Goal: Task Accomplishment & Management: Use online tool/utility

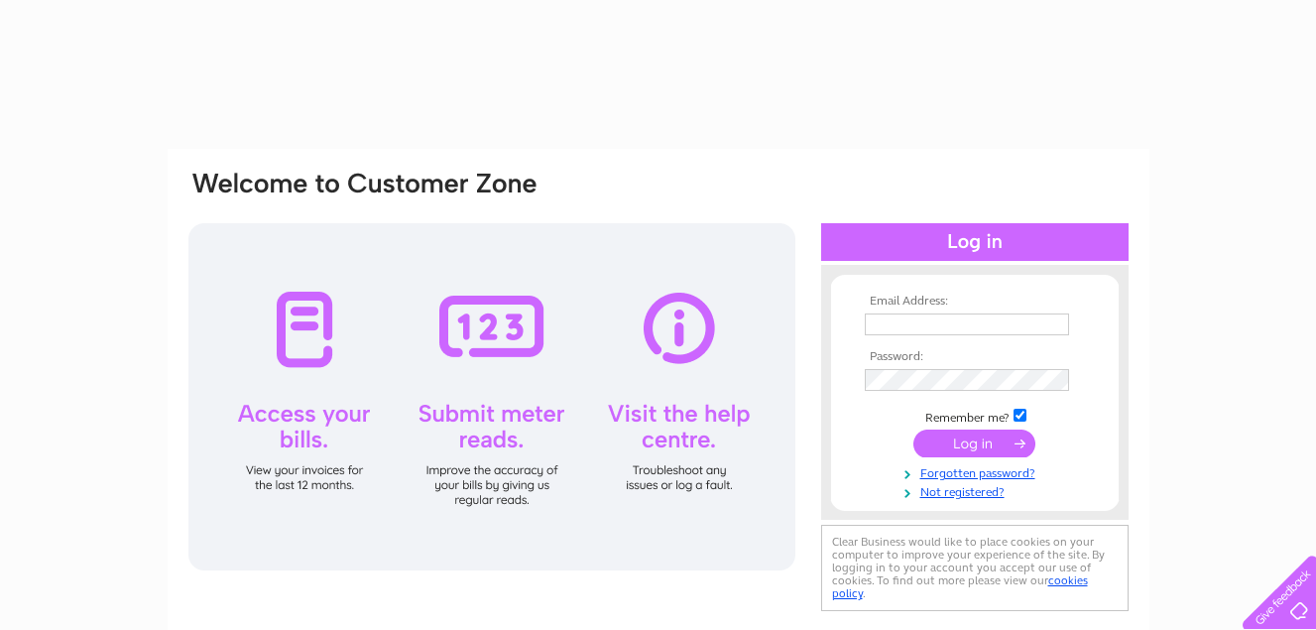
type input "[EMAIL_ADDRESS][DOMAIN_NAME]"
click at [994, 236] on div at bounding box center [974, 242] width 307 height 38
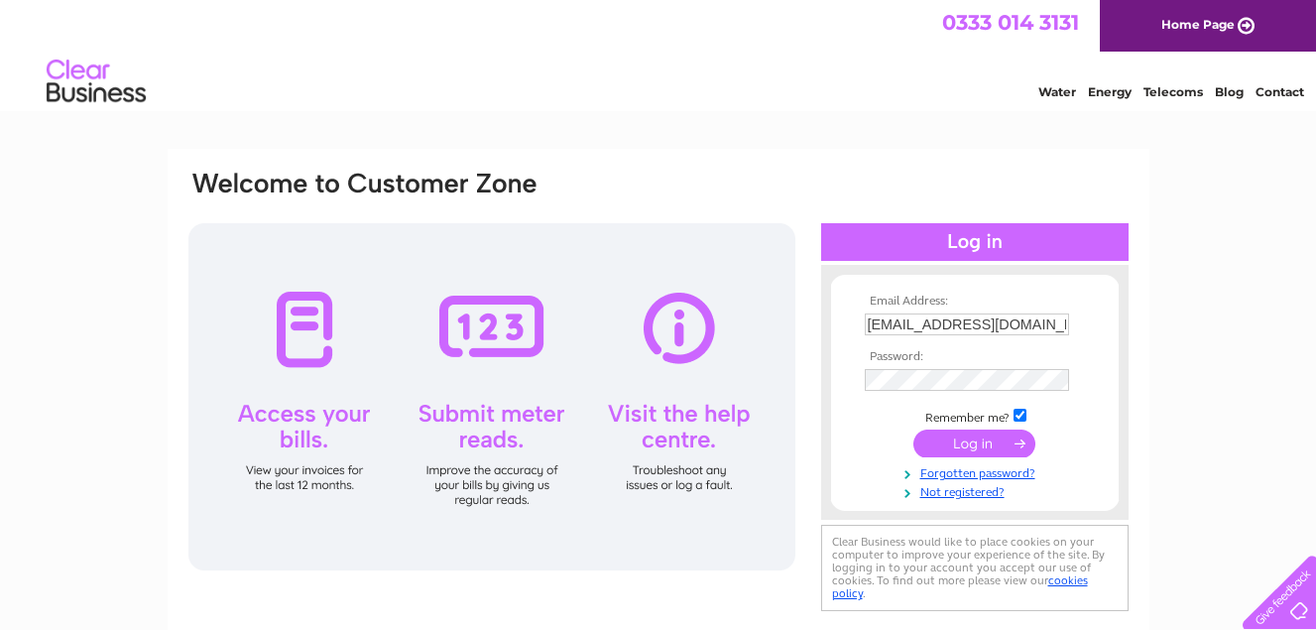
click at [970, 441] on input "submit" at bounding box center [974, 443] width 122 height 28
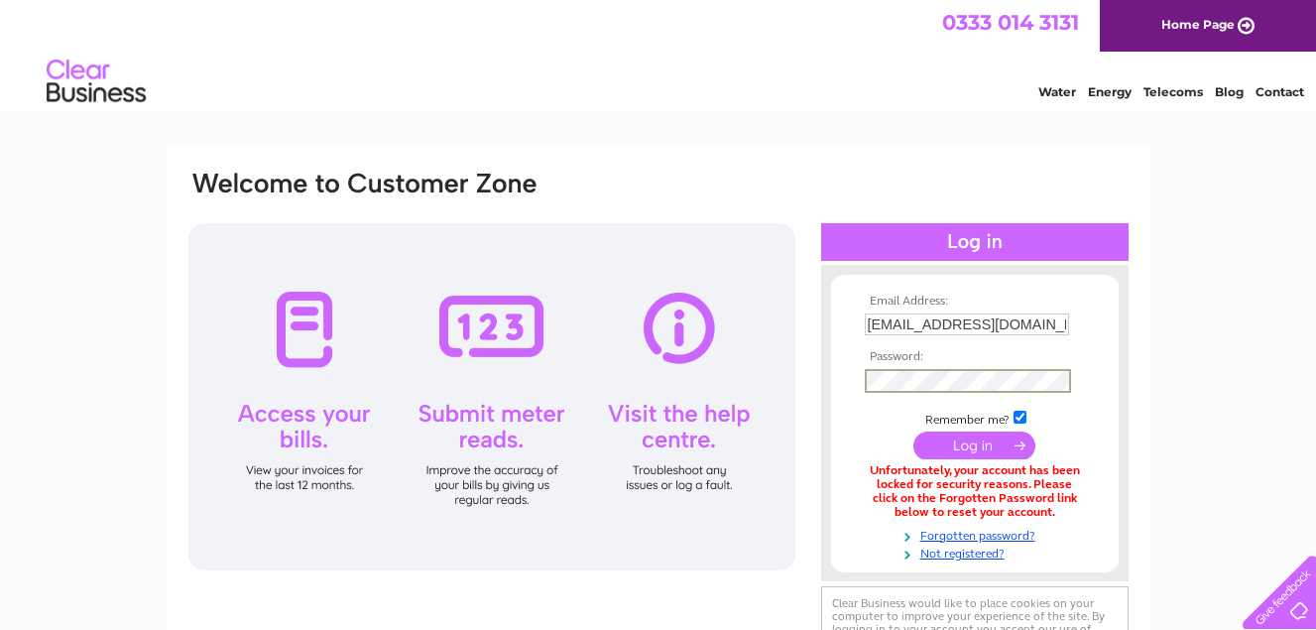
click at [1087, 361] on th "Password:" at bounding box center [975, 357] width 230 height 14
click at [984, 435] on input "submit" at bounding box center [974, 443] width 122 height 28
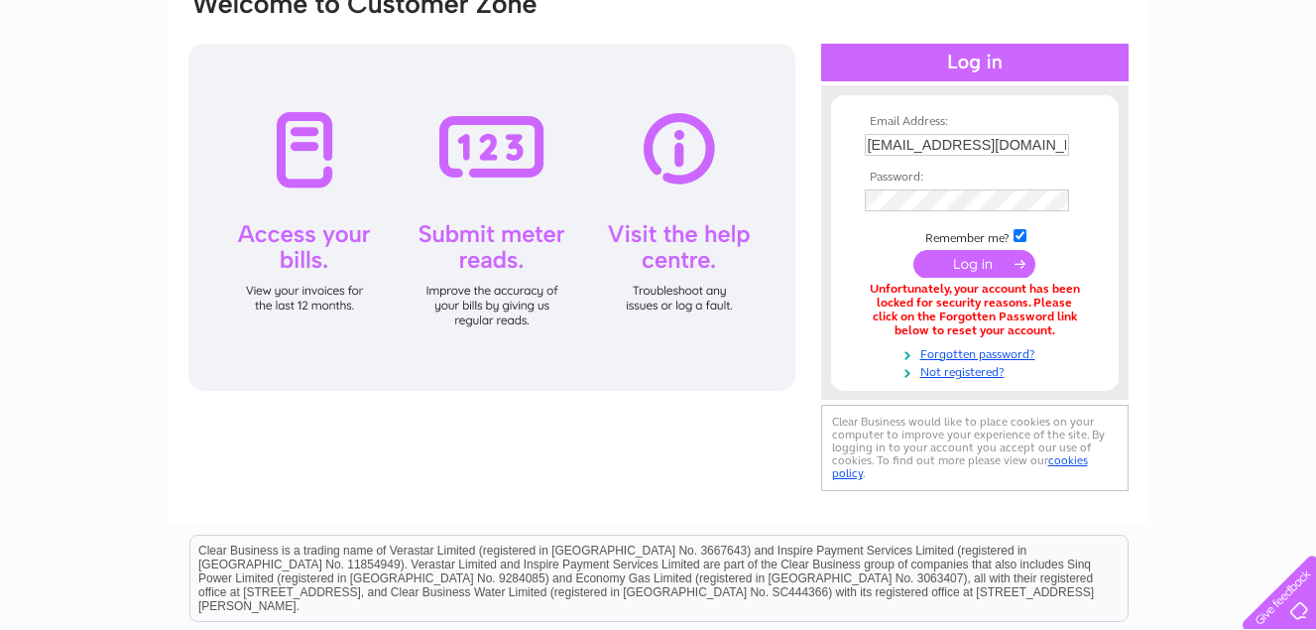
scroll to position [154, 0]
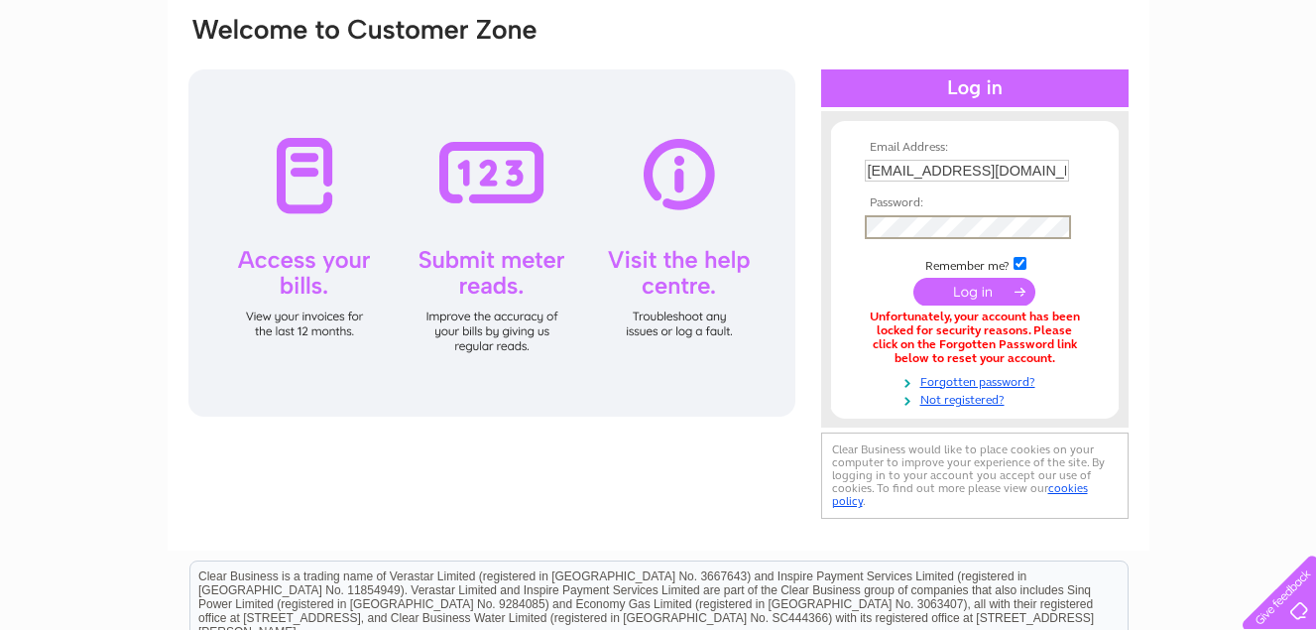
click at [805, 219] on div "Email Address: [EMAIL_ADDRESS][DOMAIN_NAME] Password:" at bounding box center [658, 269] width 944 height 509
click at [980, 287] on input "submit" at bounding box center [974, 292] width 122 height 28
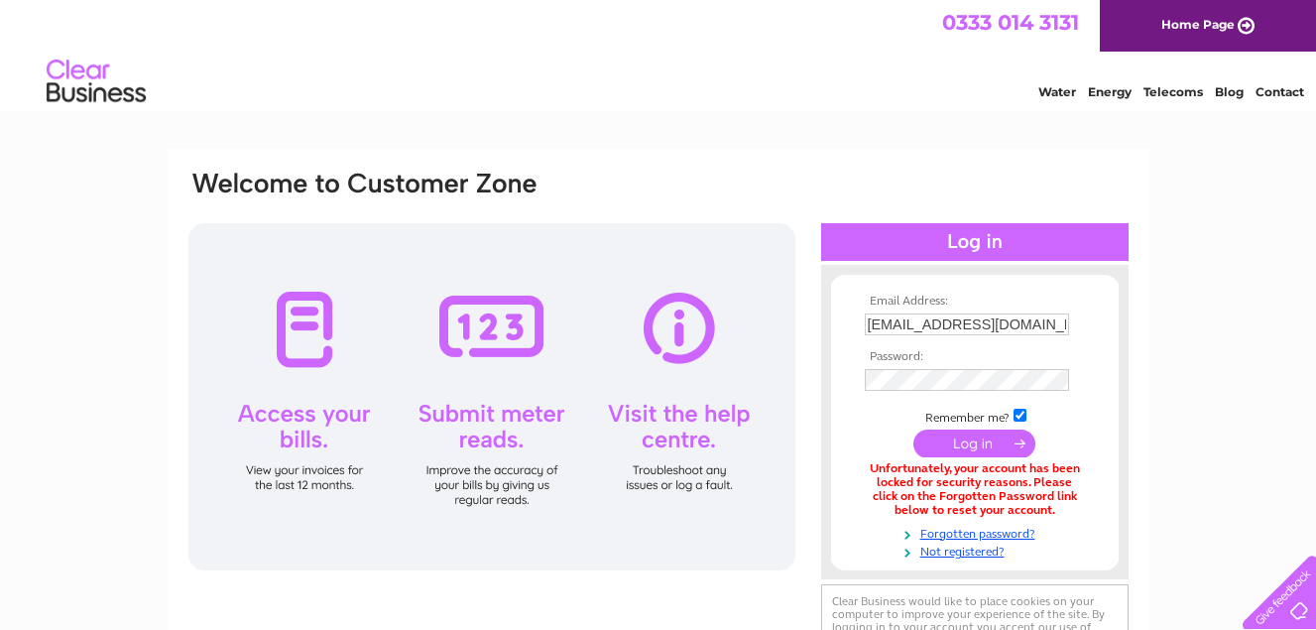
click at [981, 238] on div at bounding box center [974, 242] width 307 height 38
click at [1205, 471] on div "Email Address: nickhalton@live.co.uk Password: Forgotten password?" at bounding box center [658, 596] width 1316 height 895
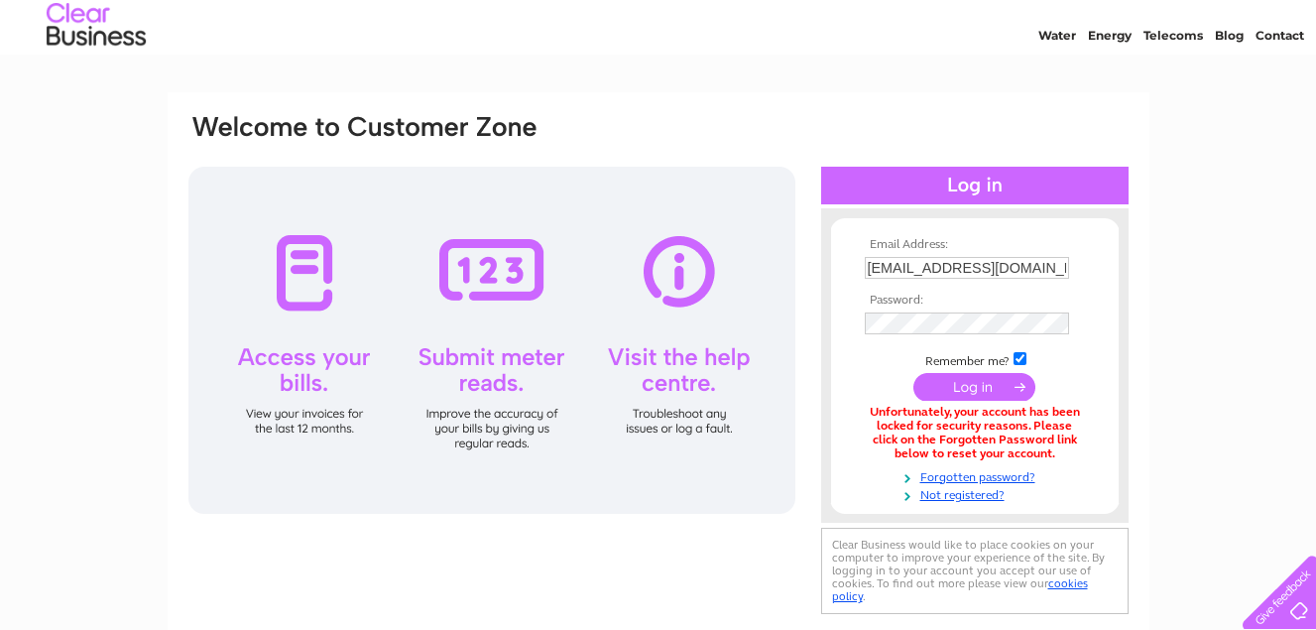
scroll to position [53, 0]
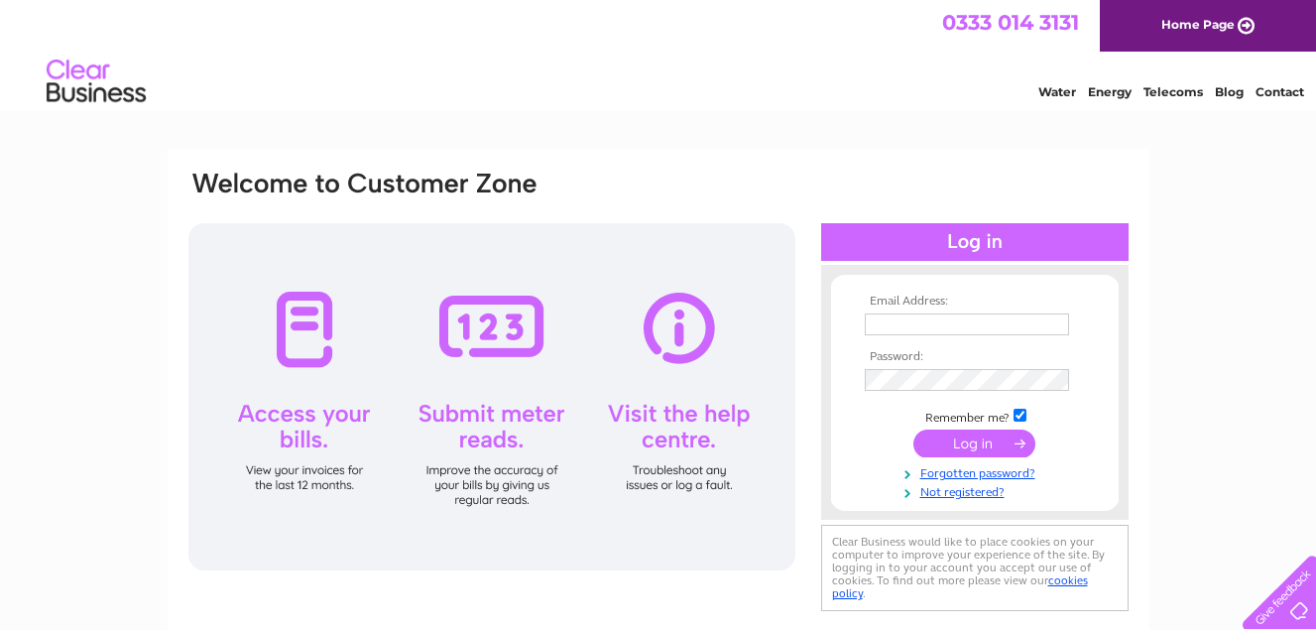
type input "[EMAIL_ADDRESS][DOMAIN_NAME]"
click at [999, 442] on input "submit" at bounding box center [974, 443] width 122 height 28
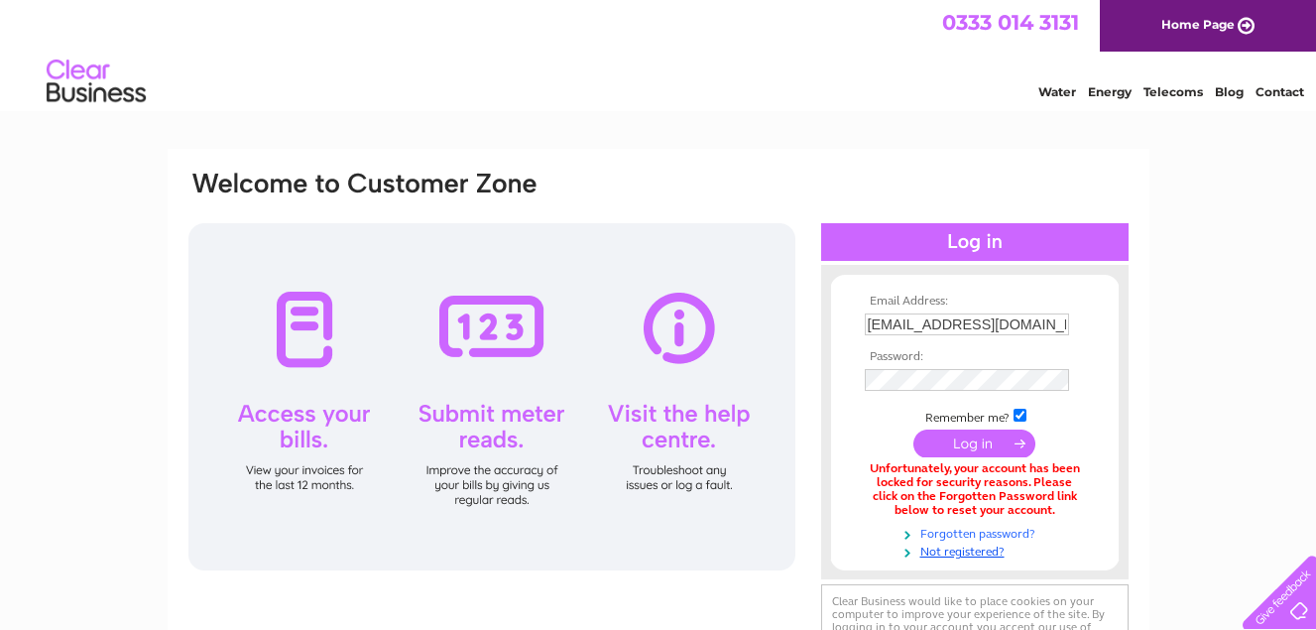
click at [976, 527] on link "Forgotten password?" at bounding box center [977, 532] width 225 height 19
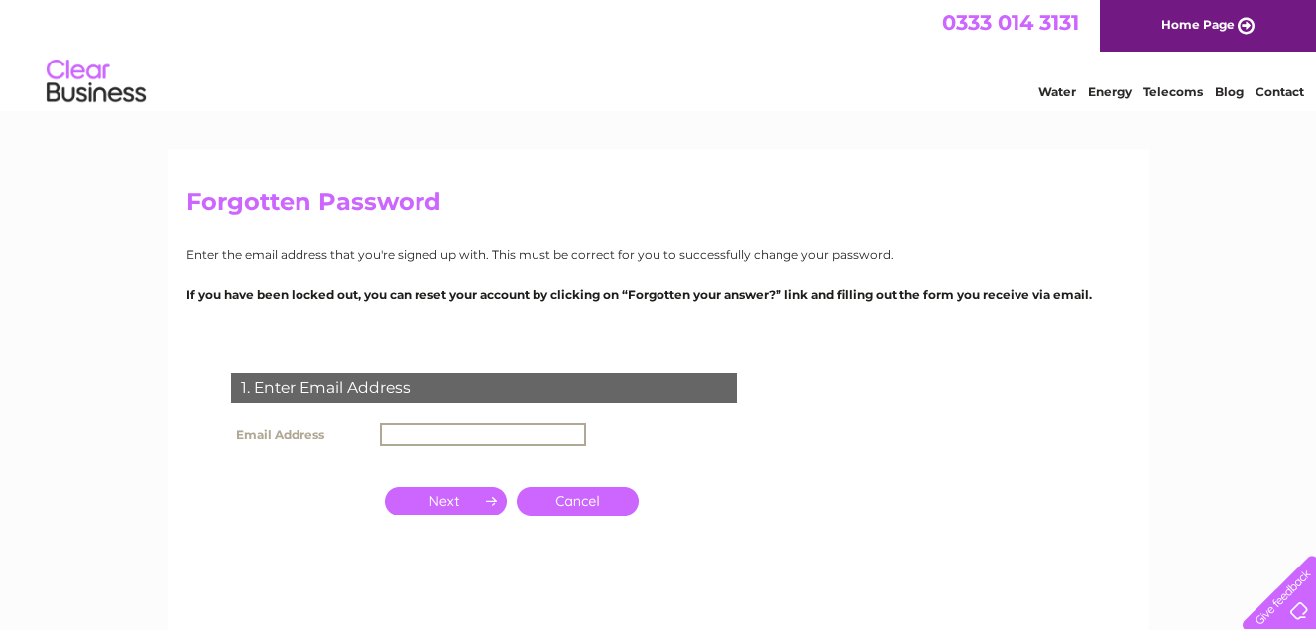
click at [431, 429] on input "text" at bounding box center [483, 434] width 206 height 24
type input "[EMAIL_ADDRESS][DOMAIN_NAME]"
click at [472, 499] on input "button" at bounding box center [446, 501] width 122 height 28
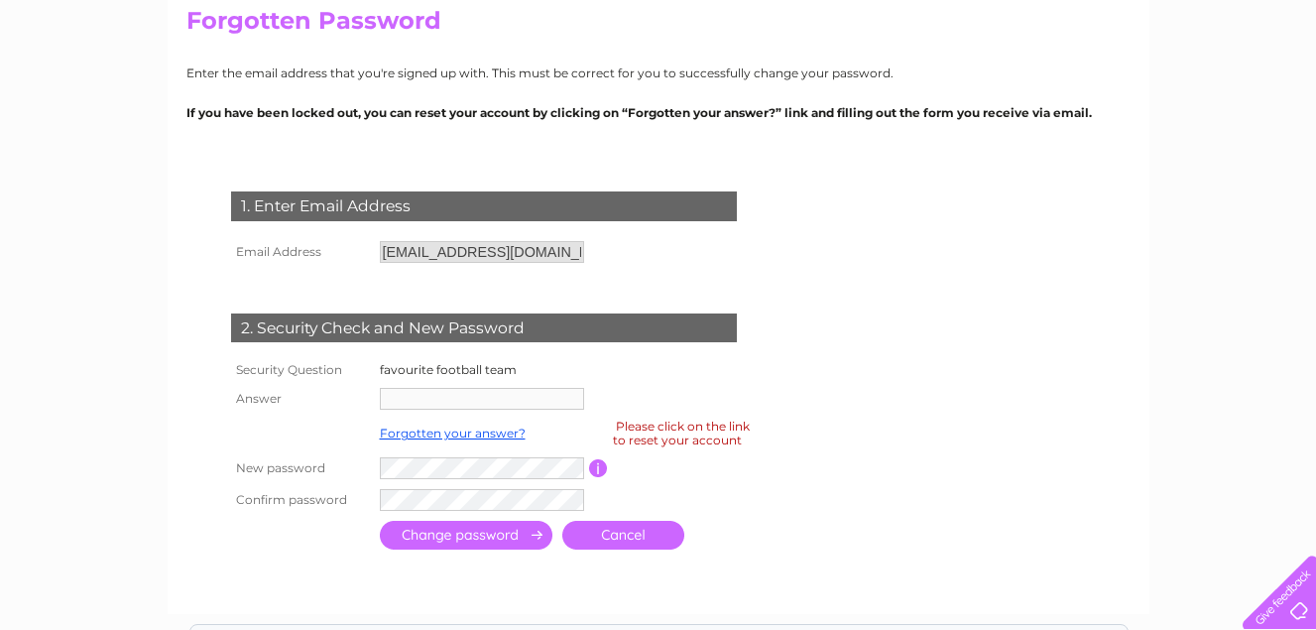
scroll to position [185, 0]
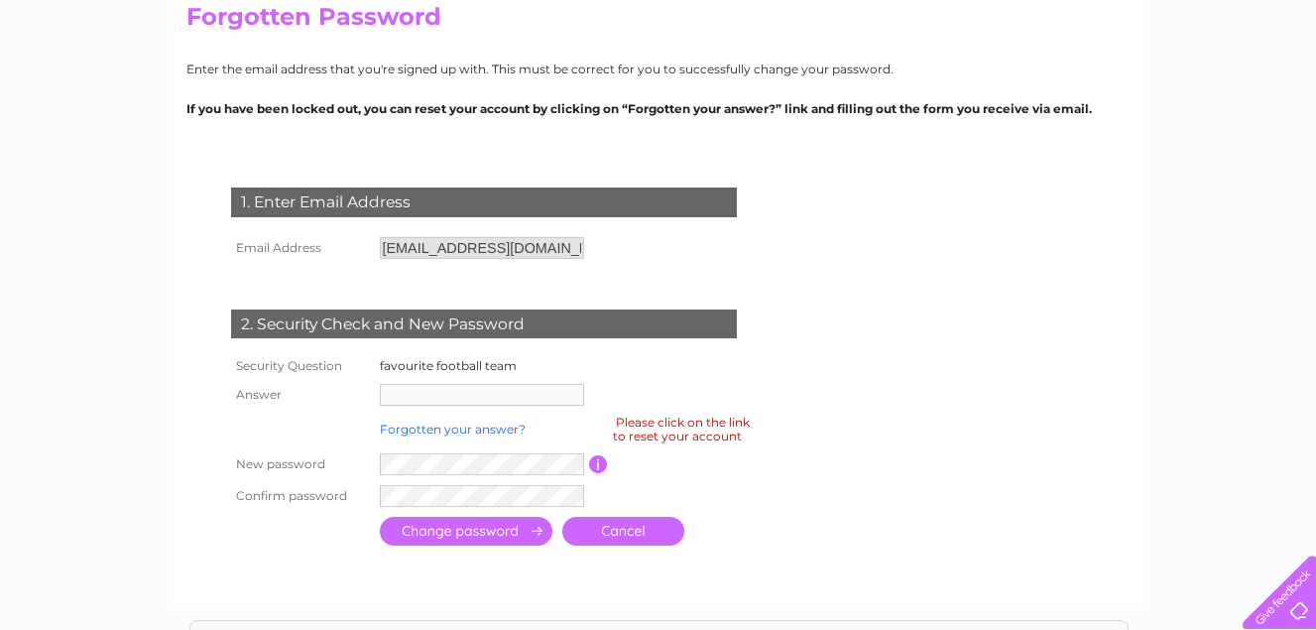
click at [422, 428] on link "Forgotten your answer?" at bounding box center [453, 428] width 146 height 15
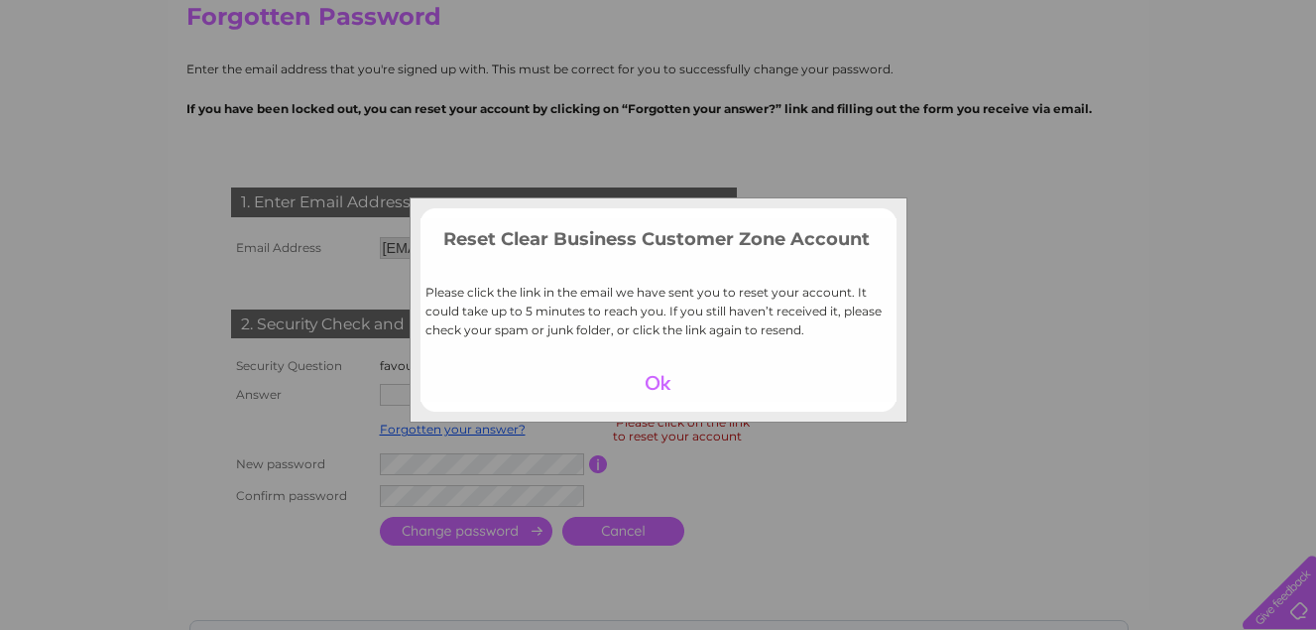
click at [652, 385] on div at bounding box center [658, 383] width 122 height 28
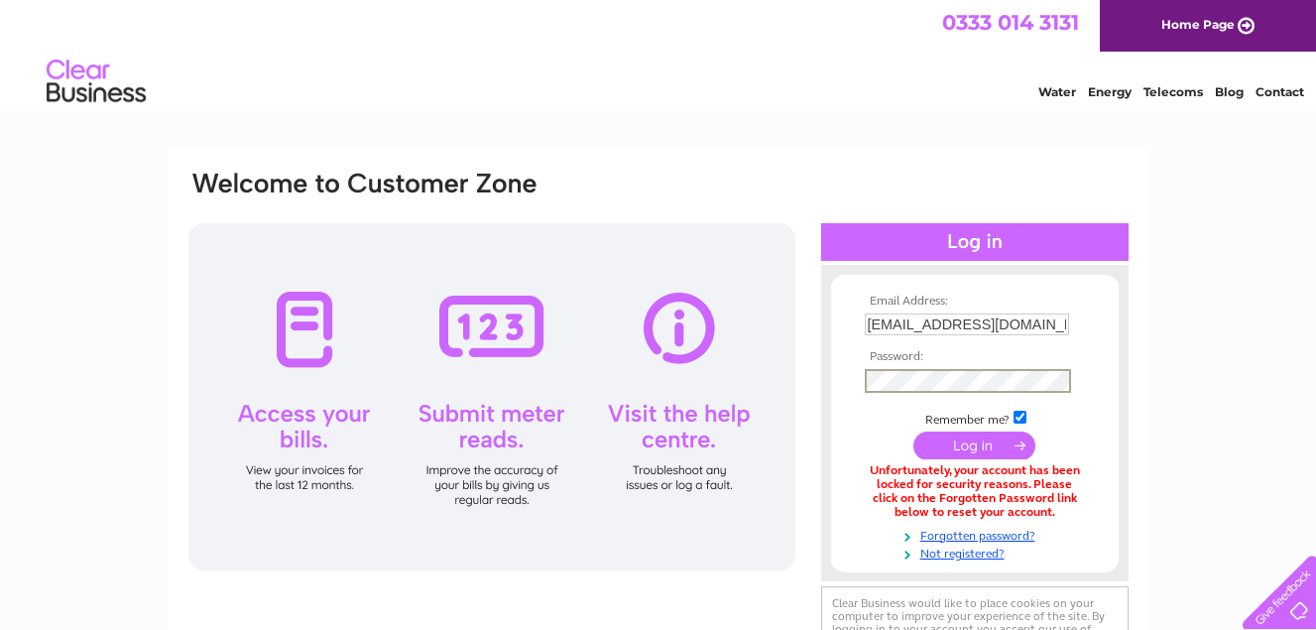
click at [740, 372] on div "Email Address: [EMAIL_ADDRESS][DOMAIN_NAME] Password:" at bounding box center [658, 423] width 944 height 509
click at [1233, 346] on div "Email Address: [EMAIL_ADDRESS][DOMAIN_NAME] Password: Forgotten password?" at bounding box center [658, 596] width 1316 height 895
click at [995, 440] on input "submit" at bounding box center [974, 443] width 122 height 28
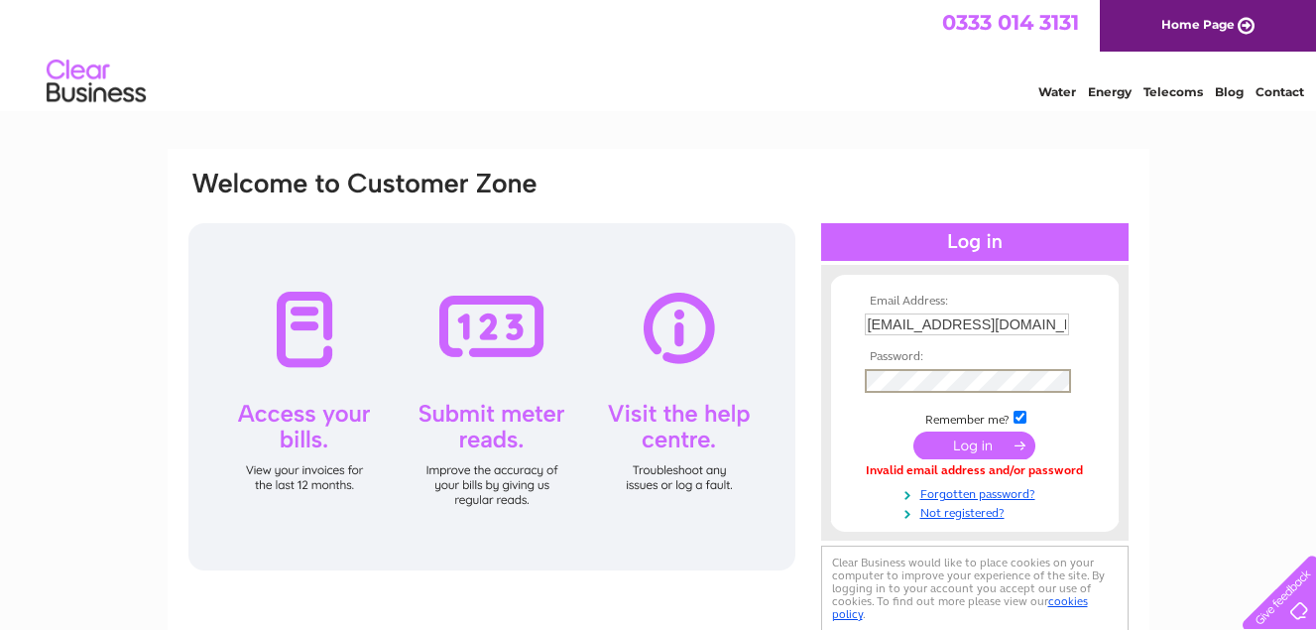
click at [825, 381] on div "Email Address: nickhalton@live.co.uk Password:" at bounding box center [974, 403] width 307 height 236
click at [969, 441] on input "submit" at bounding box center [974, 443] width 122 height 28
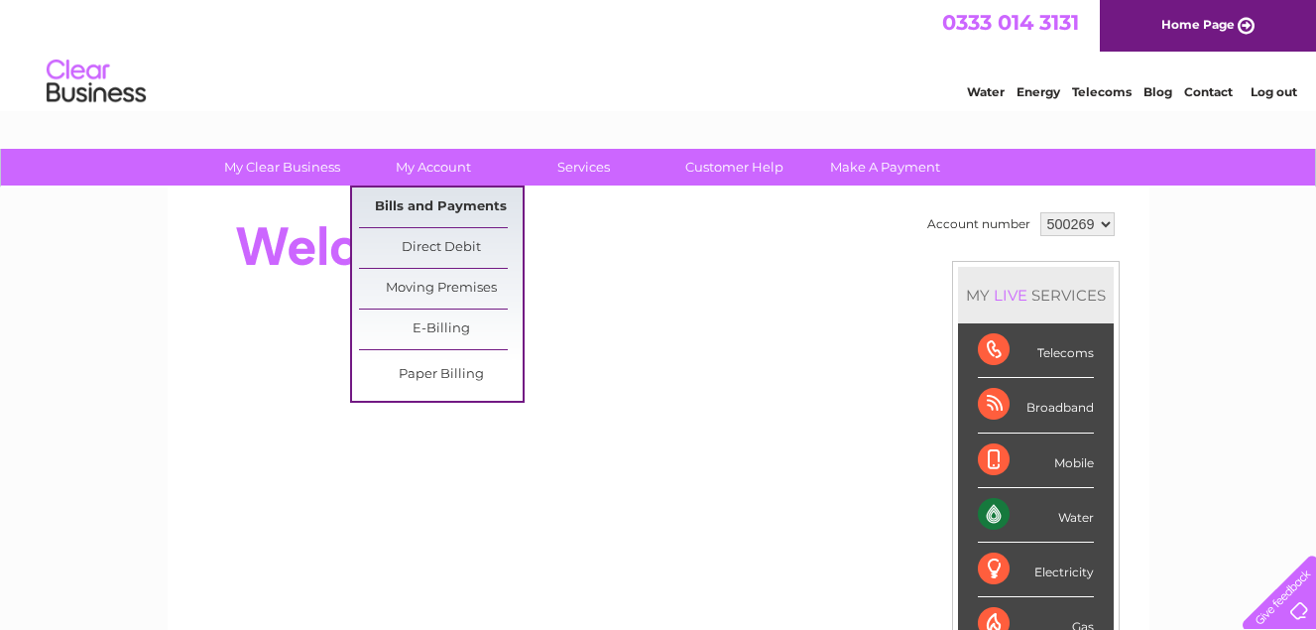
click at [449, 204] on link "Bills and Payments" at bounding box center [441, 207] width 164 height 40
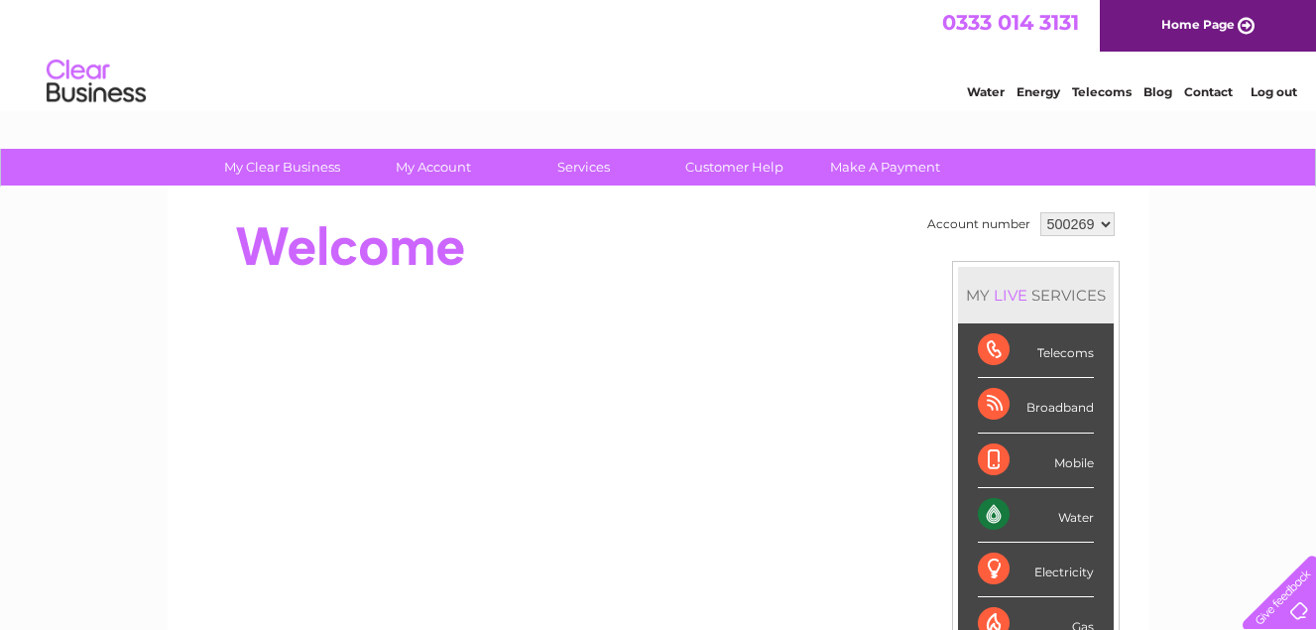
drag, startPoint x: 1324, startPoint y: 83, endPoint x: 1196, endPoint y: 37, distance: 136.2
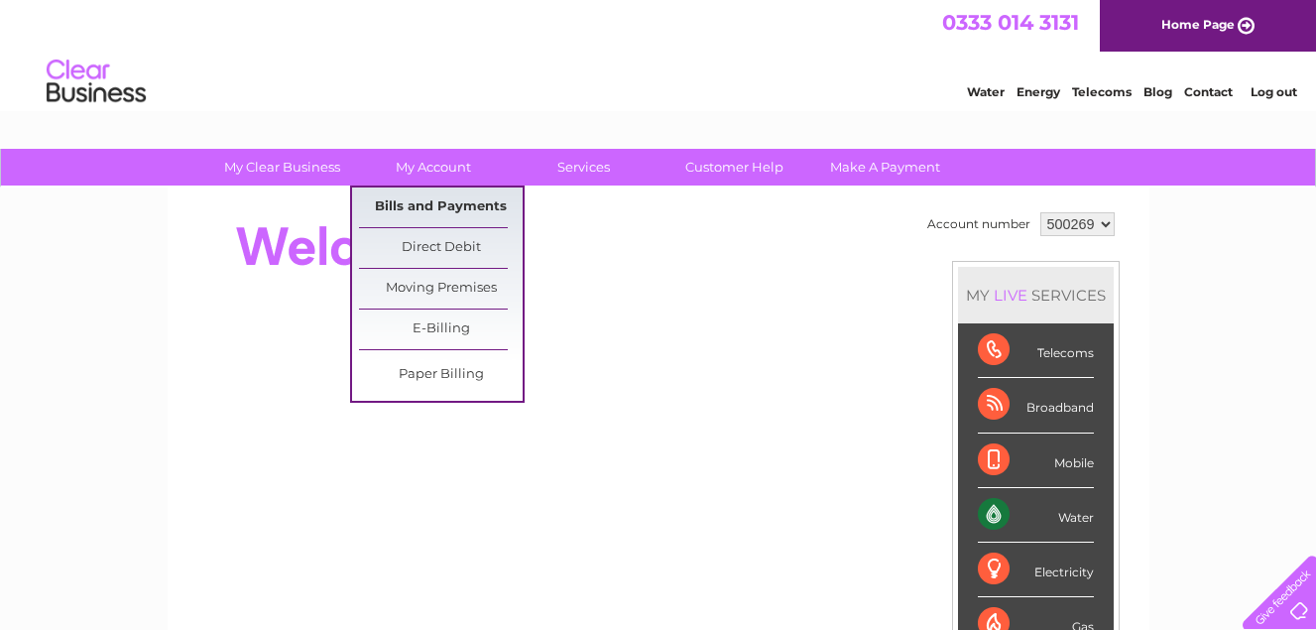
click at [438, 199] on link "Bills and Payments" at bounding box center [441, 207] width 164 height 40
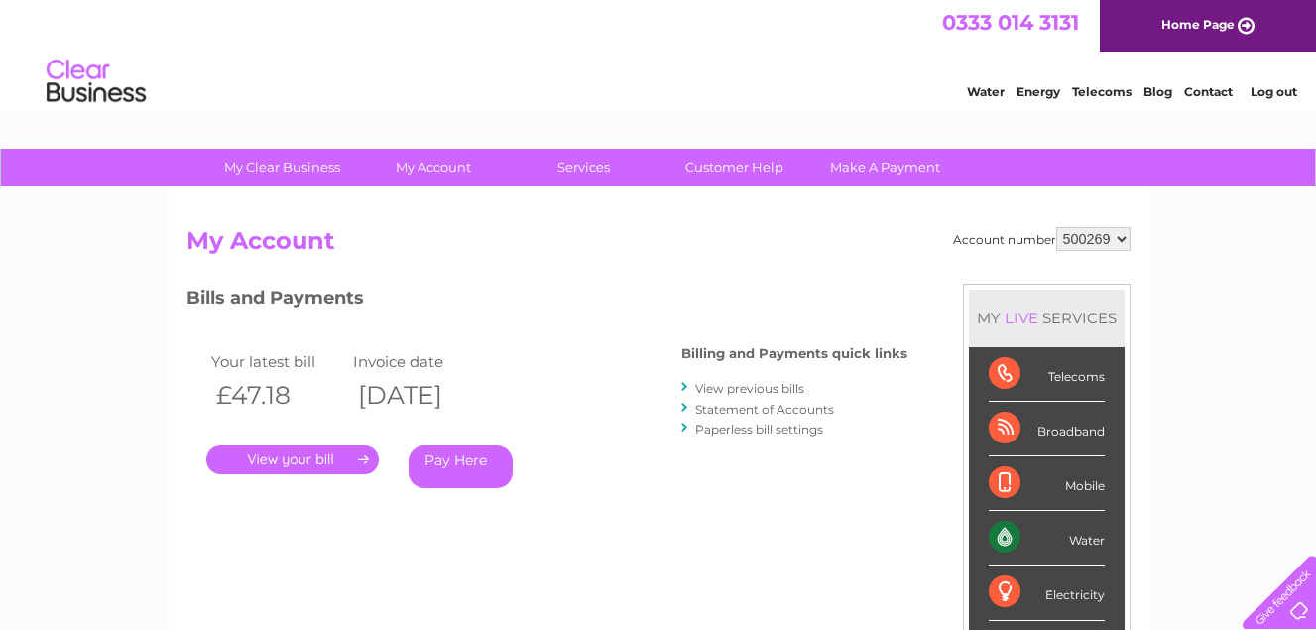
click at [763, 388] on link "View previous bills" at bounding box center [749, 388] width 109 height 15
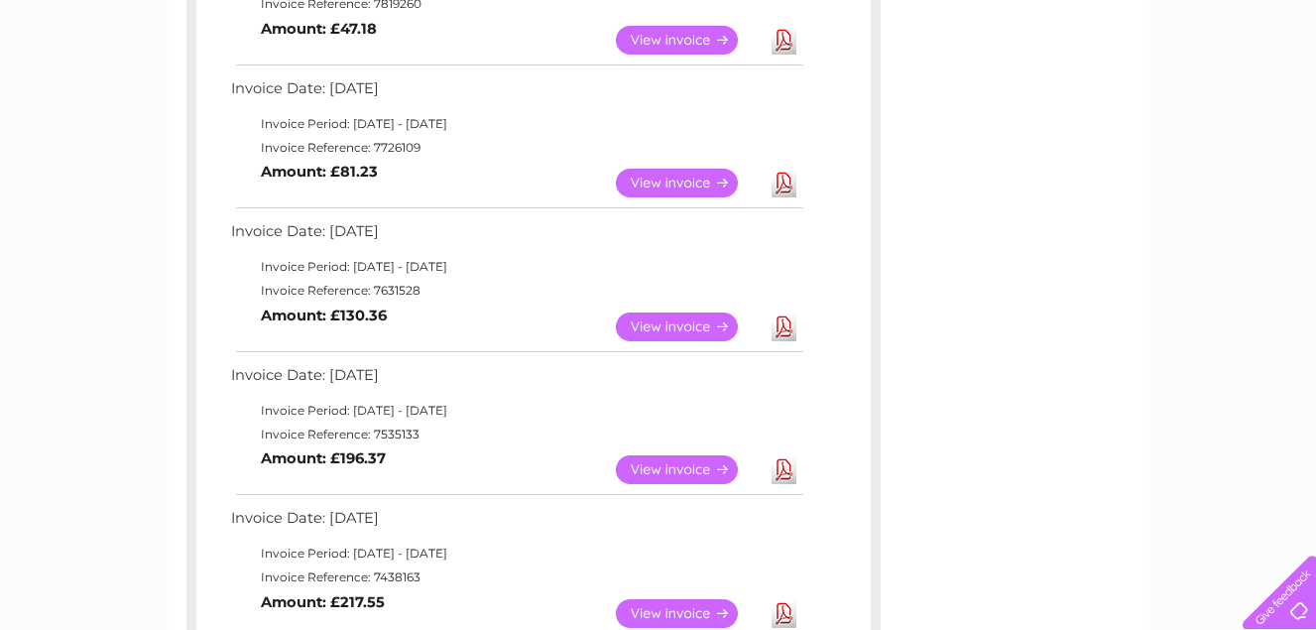
scroll to position [873, 0]
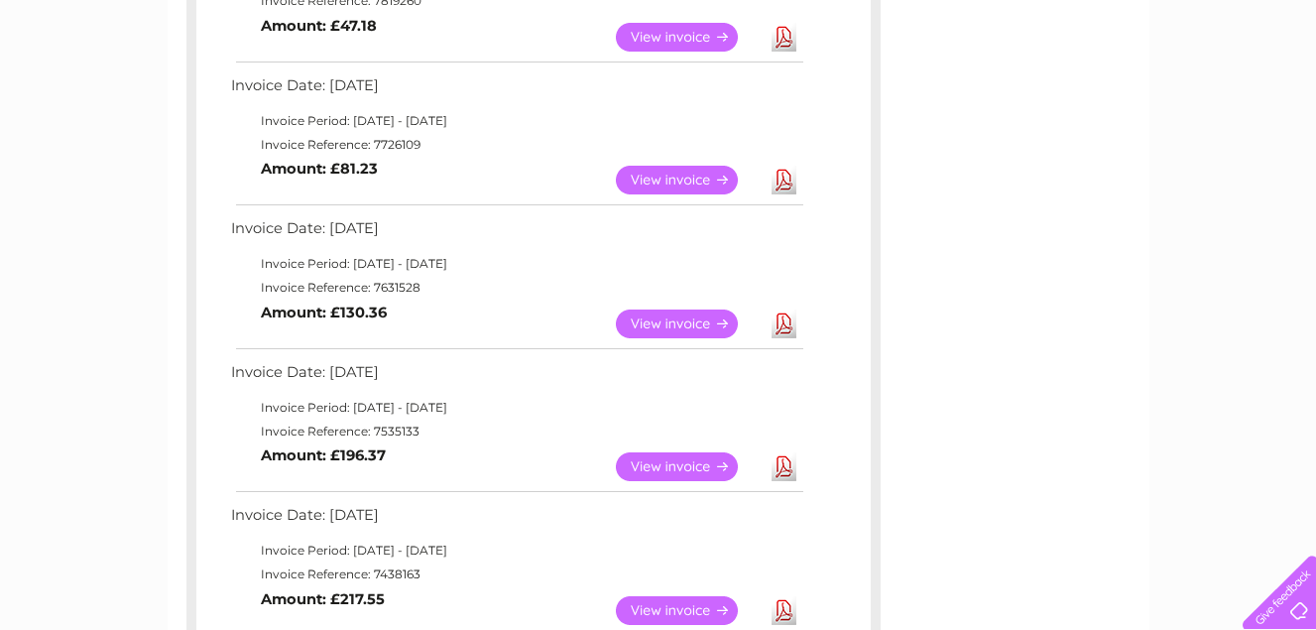
click at [679, 322] on link "View" at bounding box center [689, 323] width 146 height 29
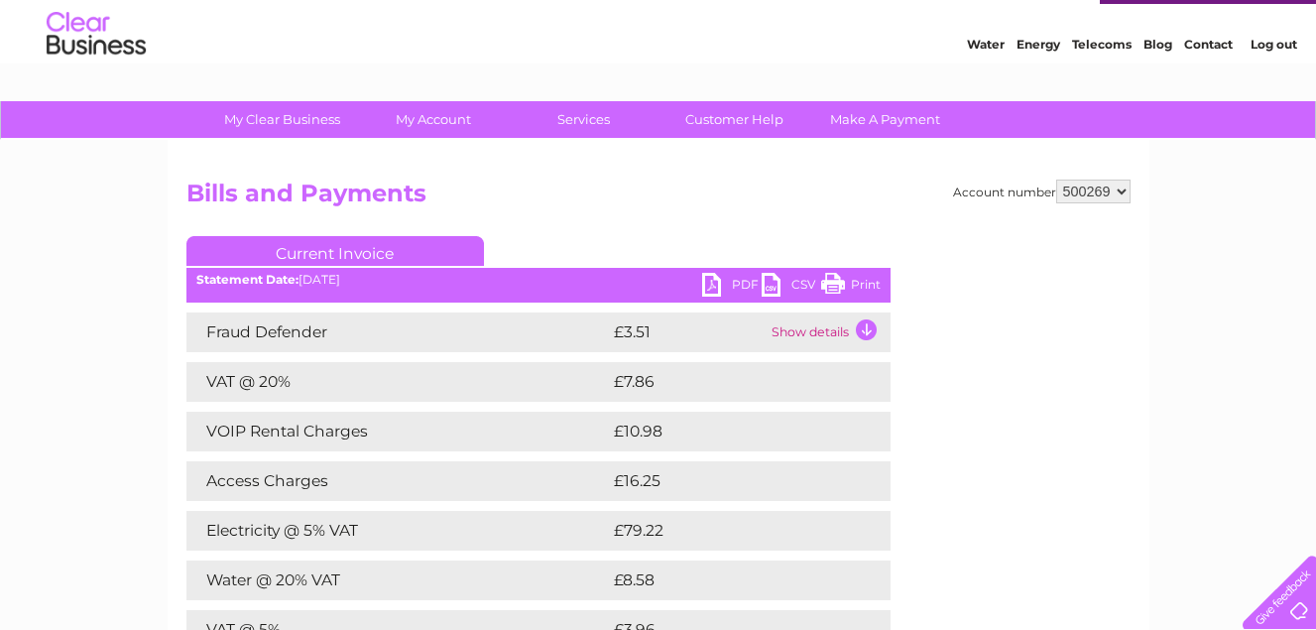
scroll to position [34, 0]
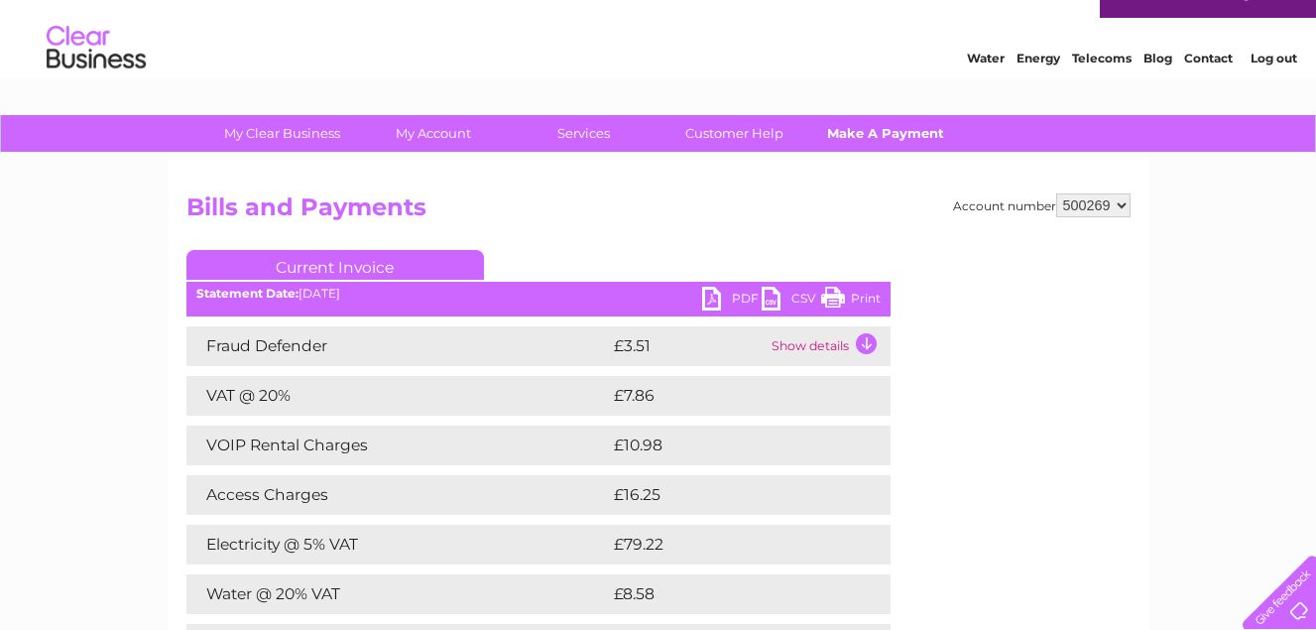
click at [882, 130] on link "Make A Payment" at bounding box center [885, 133] width 164 height 37
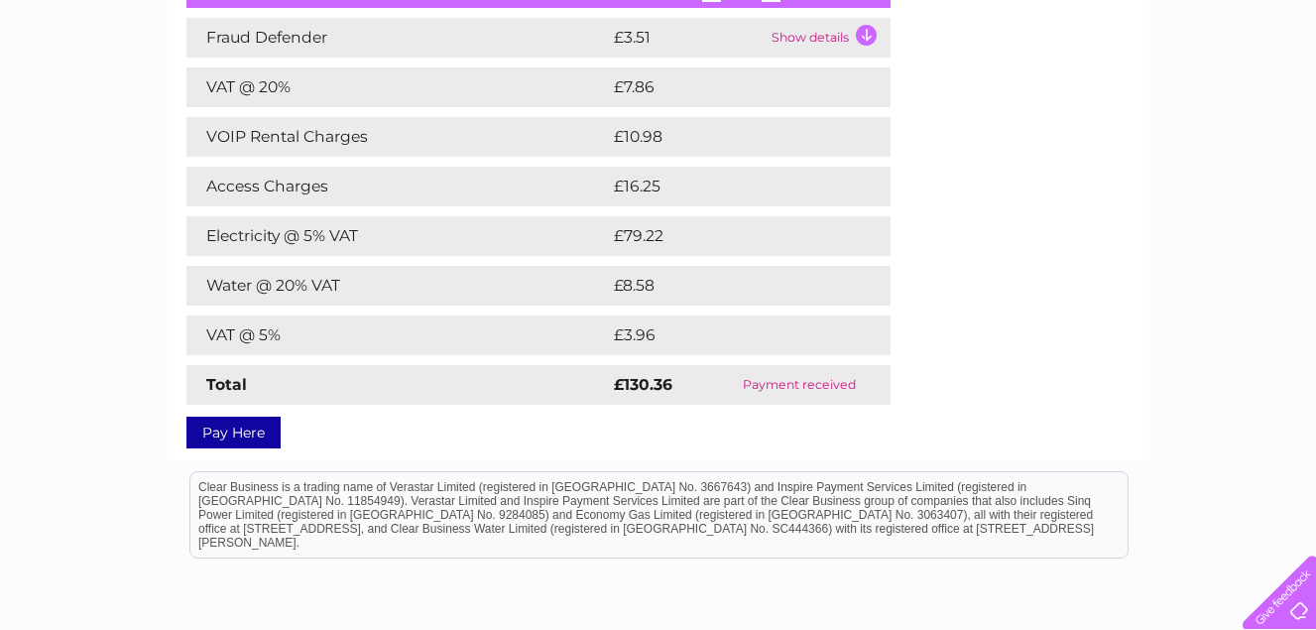
scroll to position [366, 0]
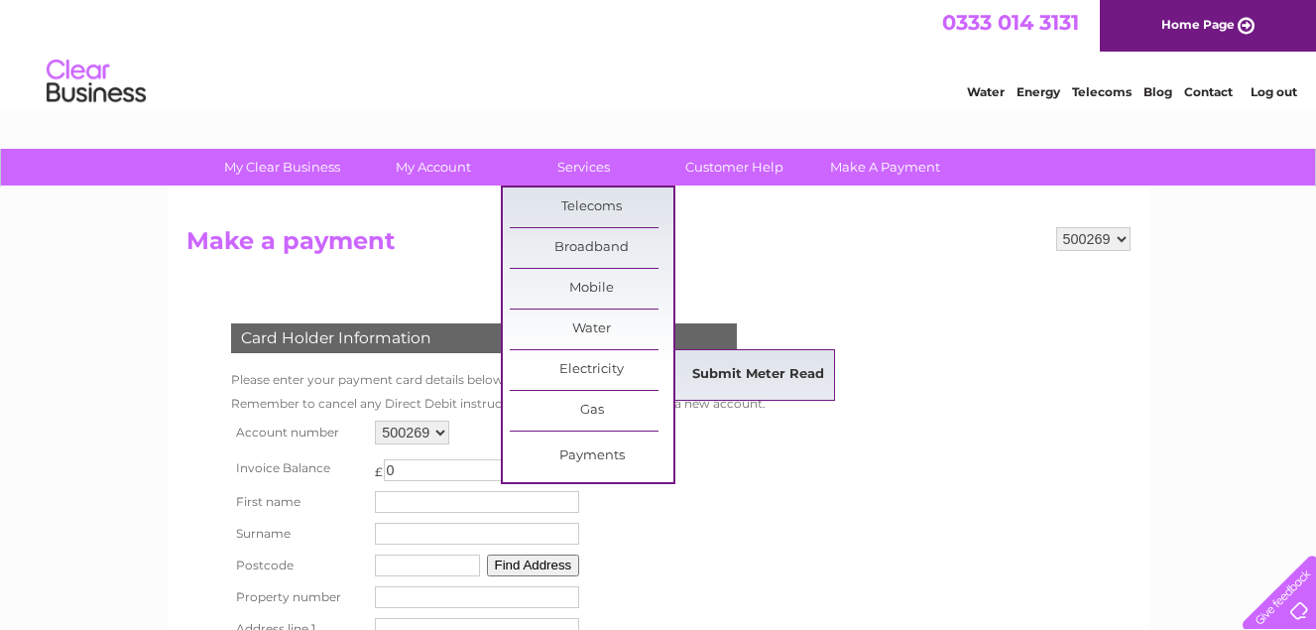
click at [727, 366] on link "Submit Meter Read" at bounding box center [758, 375] width 164 height 40
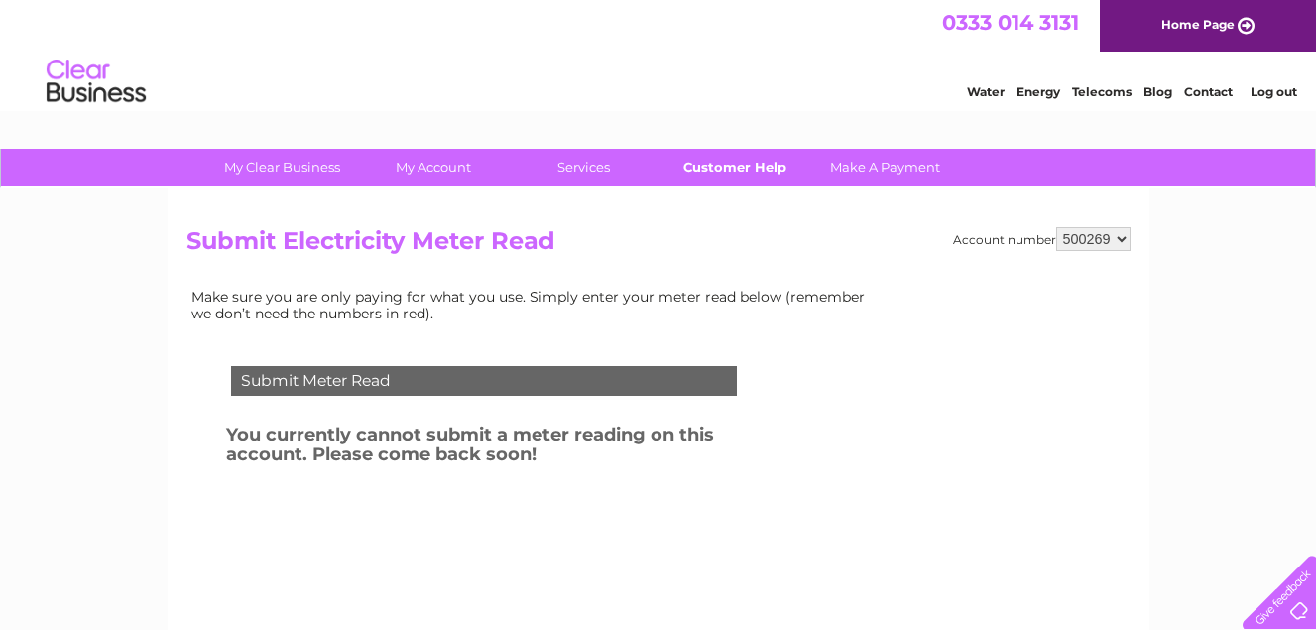
click at [739, 174] on link "Customer Help" at bounding box center [735, 167] width 164 height 37
